Goal: Check status

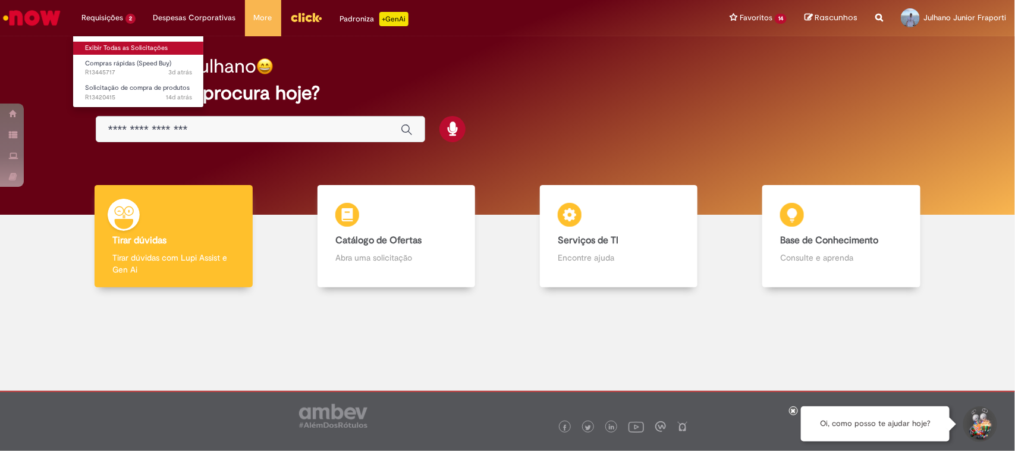
click at [125, 46] on link "Exibir Todas as Solicitações" at bounding box center [138, 48] width 131 height 13
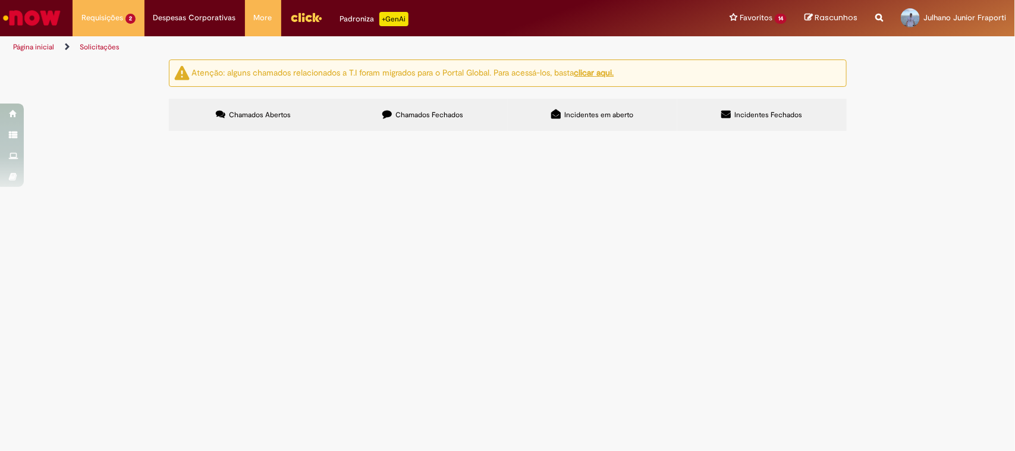
click at [0, 0] on span "Bom dia, fiz a compra como faço normalmente. Porém fui conferir se estava ok po…" at bounding box center [0, 0] width 0 height 0
click at [0, 0] on span "Solicitação de compra de produtos" at bounding box center [0, 0] width 0 height 0
click at [0, 0] on span "Bom dia, fiz a compra como faço normalmente. Porém fui conferir se estava ok po…" at bounding box center [0, 0] width 0 height 0
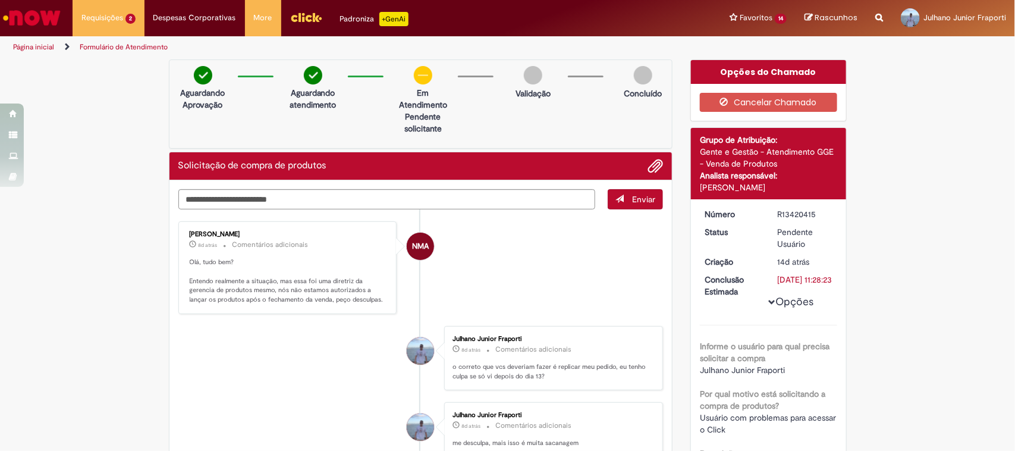
click at [539, 52] on ul "Página inicial Formulário de Atendimento" at bounding box center [338, 47] width 659 height 22
click at [90, 21] on li "Requisições 2 Exibir Todas as Solicitações Compras rápidas (Speed Buy) 3d atrás…" at bounding box center [109, 18] width 72 height 36
drag, startPoint x: 60, startPoint y: 33, endPoint x: 54, endPoint y: 26, distance: 10.1
click at [58, 32] on link "Ir para a Homepage" at bounding box center [32, 18] width 64 height 36
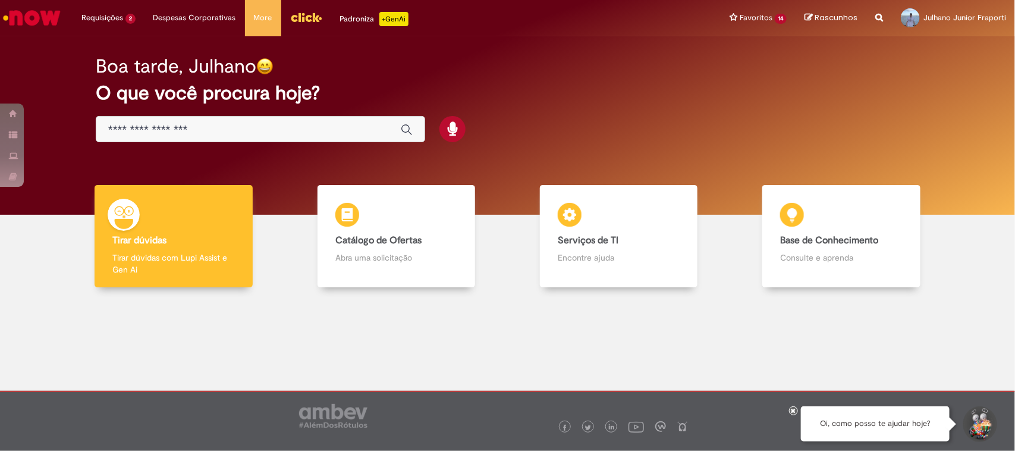
click at [302, 16] on img "Menu Cabeçalho" at bounding box center [306, 17] width 32 height 18
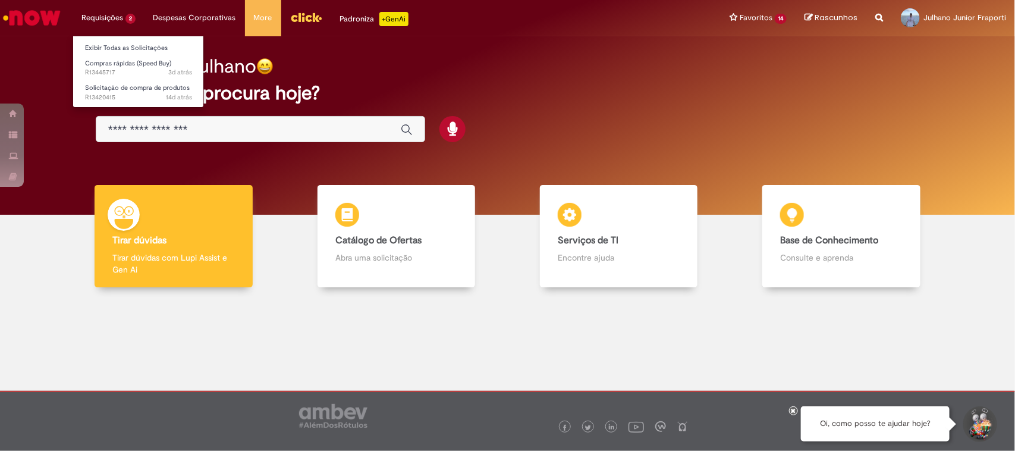
click at [116, 7] on li "Requisições 2 Exibir Todas as Solicitações Compras rápidas (Speed Buy) 3d atrás…" at bounding box center [109, 18] width 72 height 36
click at [133, 43] on link "Exibir Todas as Solicitações" at bounding box center [138, 48] width 131 height 13
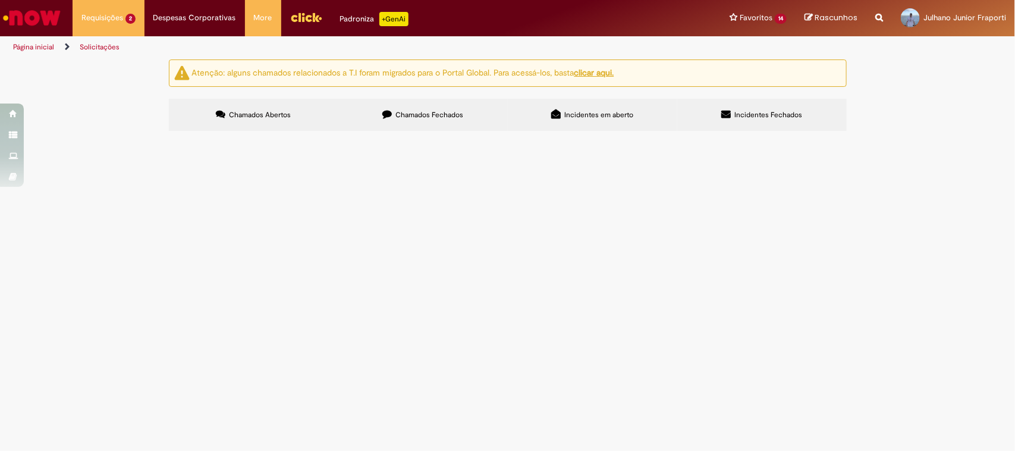
click at [0, 0] on span "Compra emergencial de válvula para PZ" at bounding box center [0, 0] width 0 height 0
click at [874, 134] on div "Atenção: alguns chamados relacionados a T.I foram migrados para o Portal Global…" at bounding box center [507, 96] width 1015 height 75
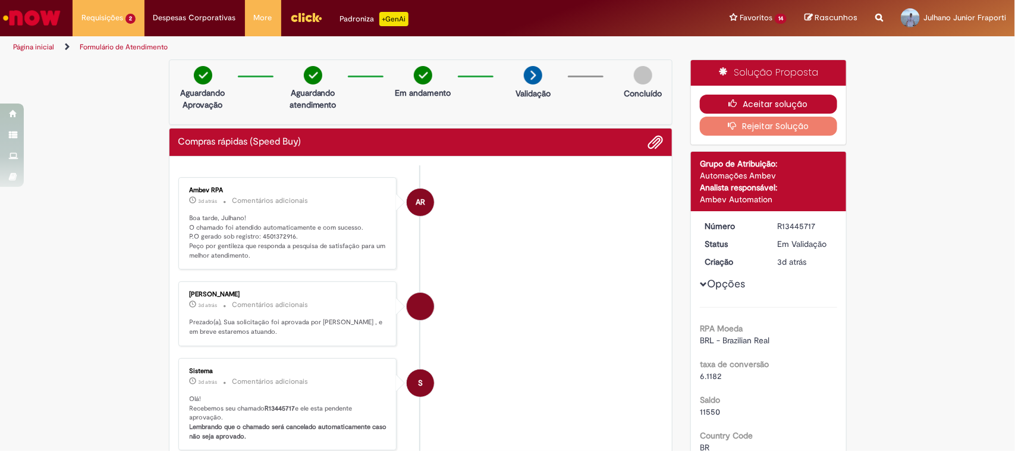
click at [772, 102] on button "Aceitar solução" at bounding box center [768, 104] width 137 height 19
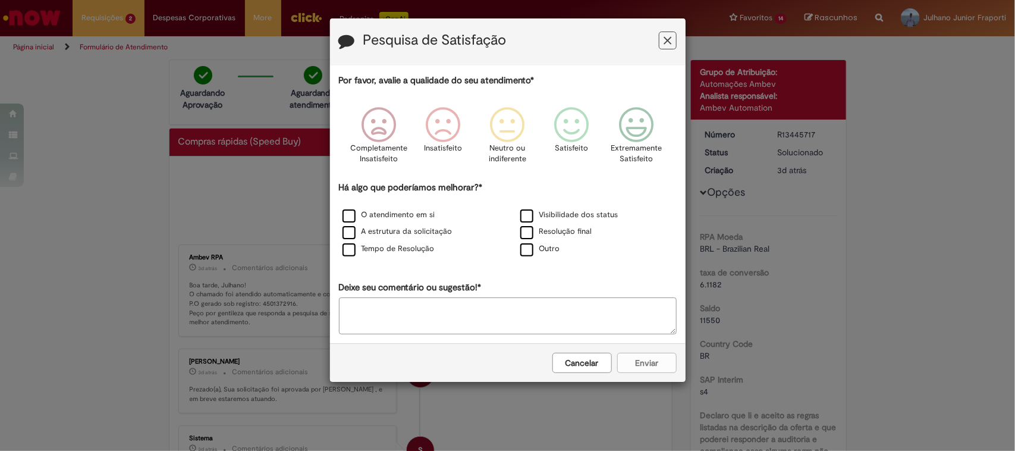
drag, startPoint x: 676, startPoint y: 39, endPoint x: 646, endPoint y: 84, distance: 54.1
click at [677, 39] on div "Pesquisa de Satisfação" at bounding box center [508, 41] width 356 height 47
drag, startPoint x: 665, startPoint y: 40, endPoint x: 664, endPoint y: 49, distance: 8.9
click at [665, 42] on icon "Feedback" at bounding box center [667, 40] width 8 height 12
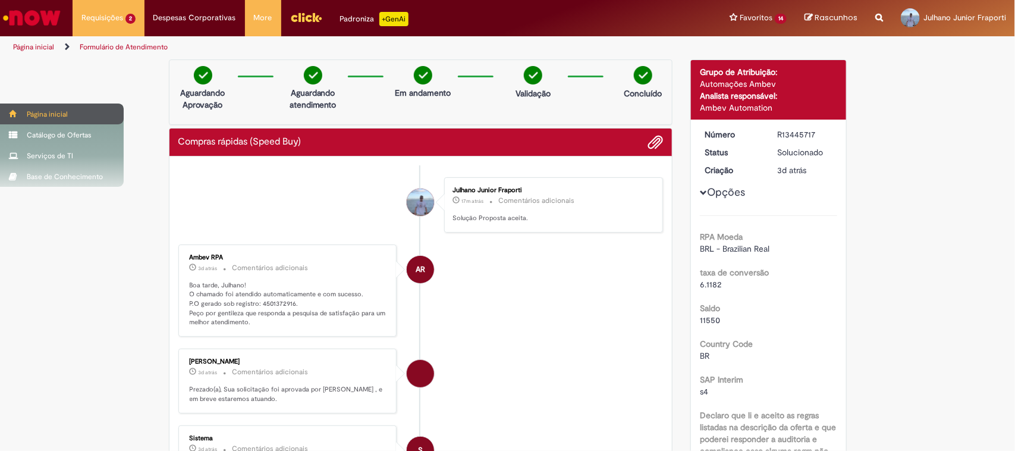
click at [14, 117] on div "Página inicial" at bounding box center [62, 113] width 124 height 21
